Goal: Task Accomplishment & Management: Use online tool/utility

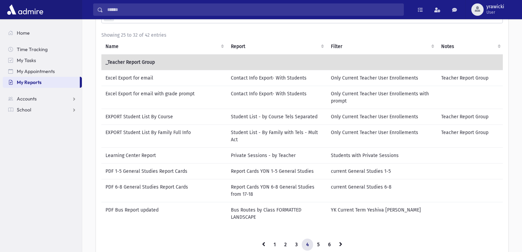
scroll to position [55, 0]
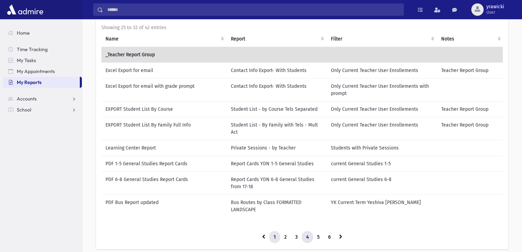
click at [271, 238] on link "1" at bounding box center [274, 237] width 11 height 12
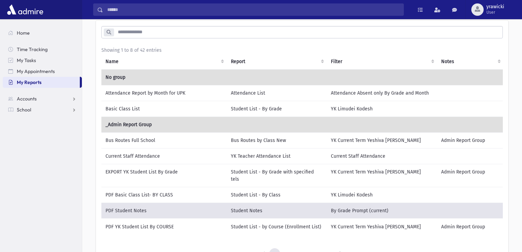
scroll to position [0, 0]
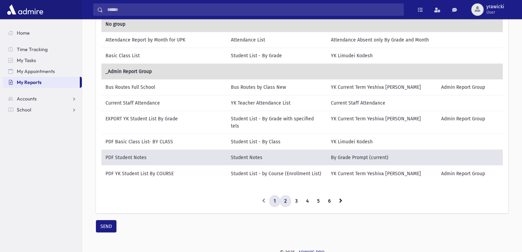
click at [289, 196] on link "2" at bounding box center [285, 201] width 11 height 12
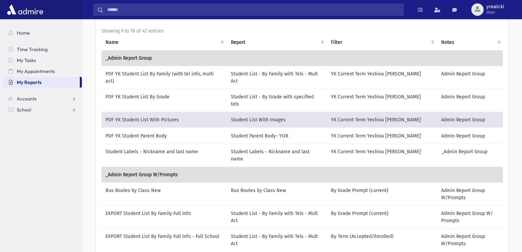
scroll to position [114, 0]
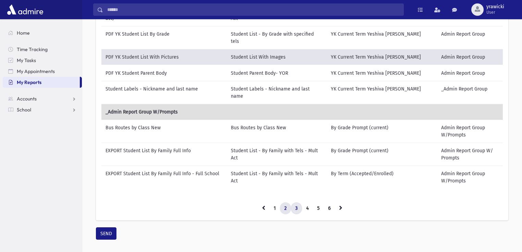
click at [298, 202] on link "3" at bounding box center [296, 208] width 11 height 12
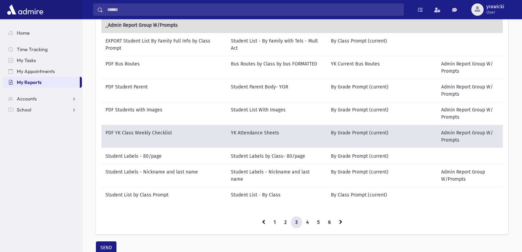
scroll to position [113, 0]
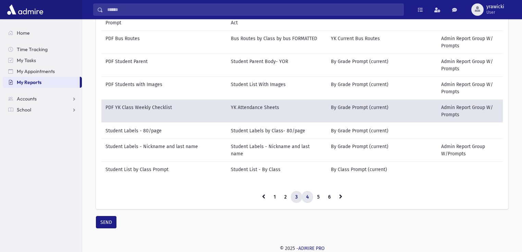
click at [311, 197] on link "4" at bounding box center [307, 197] width 11 height 12
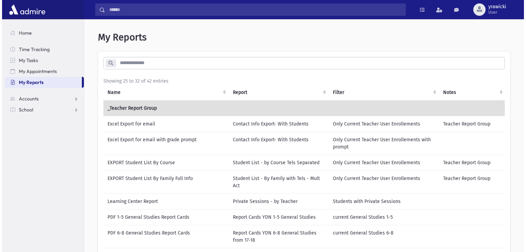
scroll to position [0, 0]
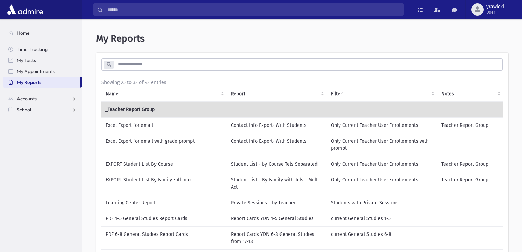
click at [142, 63] on input "search" at bounding box center [308, 64] width 388 height 12
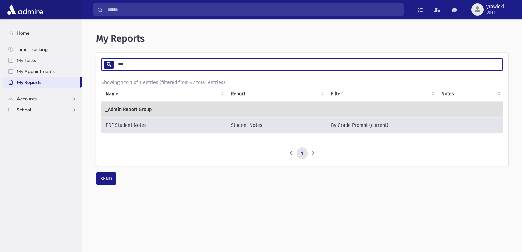
type input "***"
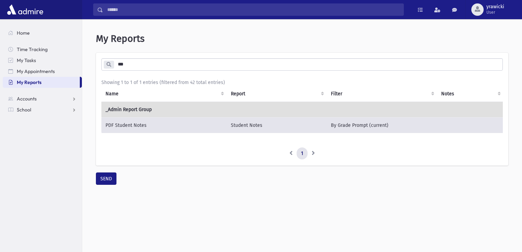
click at [132, 121] on td "PDF Student Notes" at bounding box center [163, 125] width 125 height 16
click at [132, 125] on td "PDF Student Notes" at bounding box center [163, 125] width 125 height 16
click at [103, 180] on button "SEND" at bounding box center [106, 178] width 21 height 12
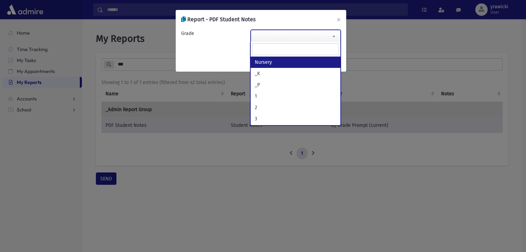
click at [277, 36] on span at bounding box center [296, 36] width 90 height 12
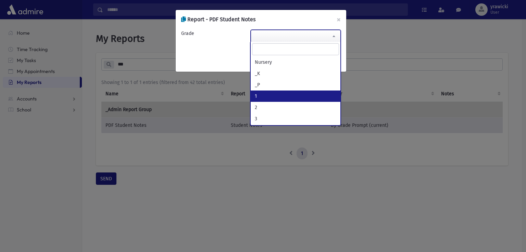
select select "*"
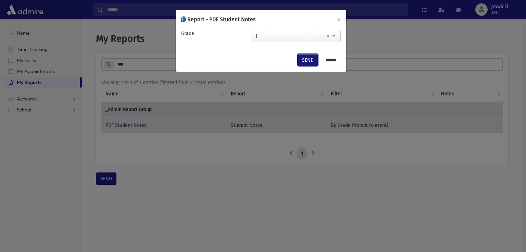
click at [307, 57] on button "SEND" at bounding box center [307, 60] width 21 height 12
